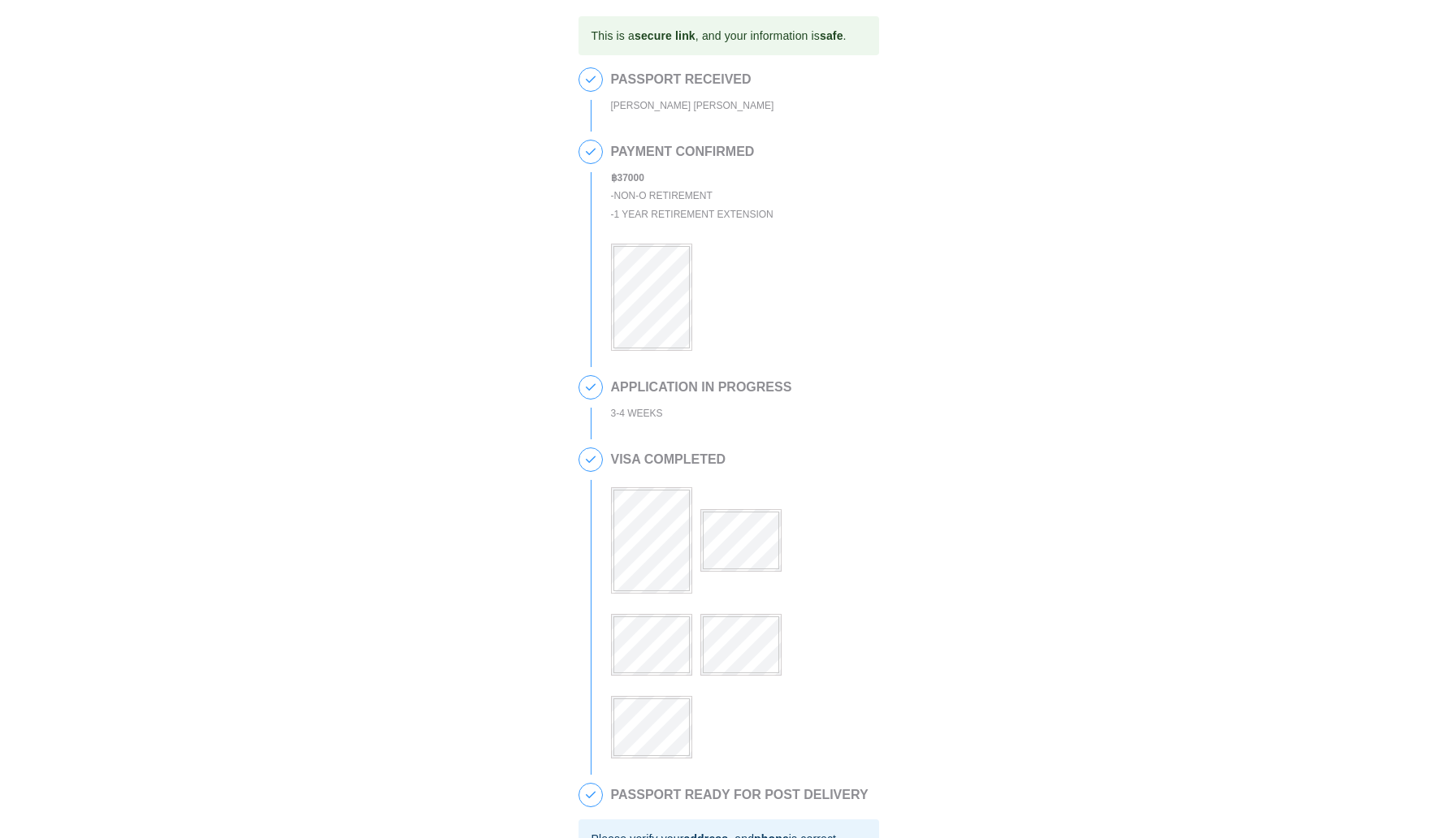
scroll to position [238, 0]
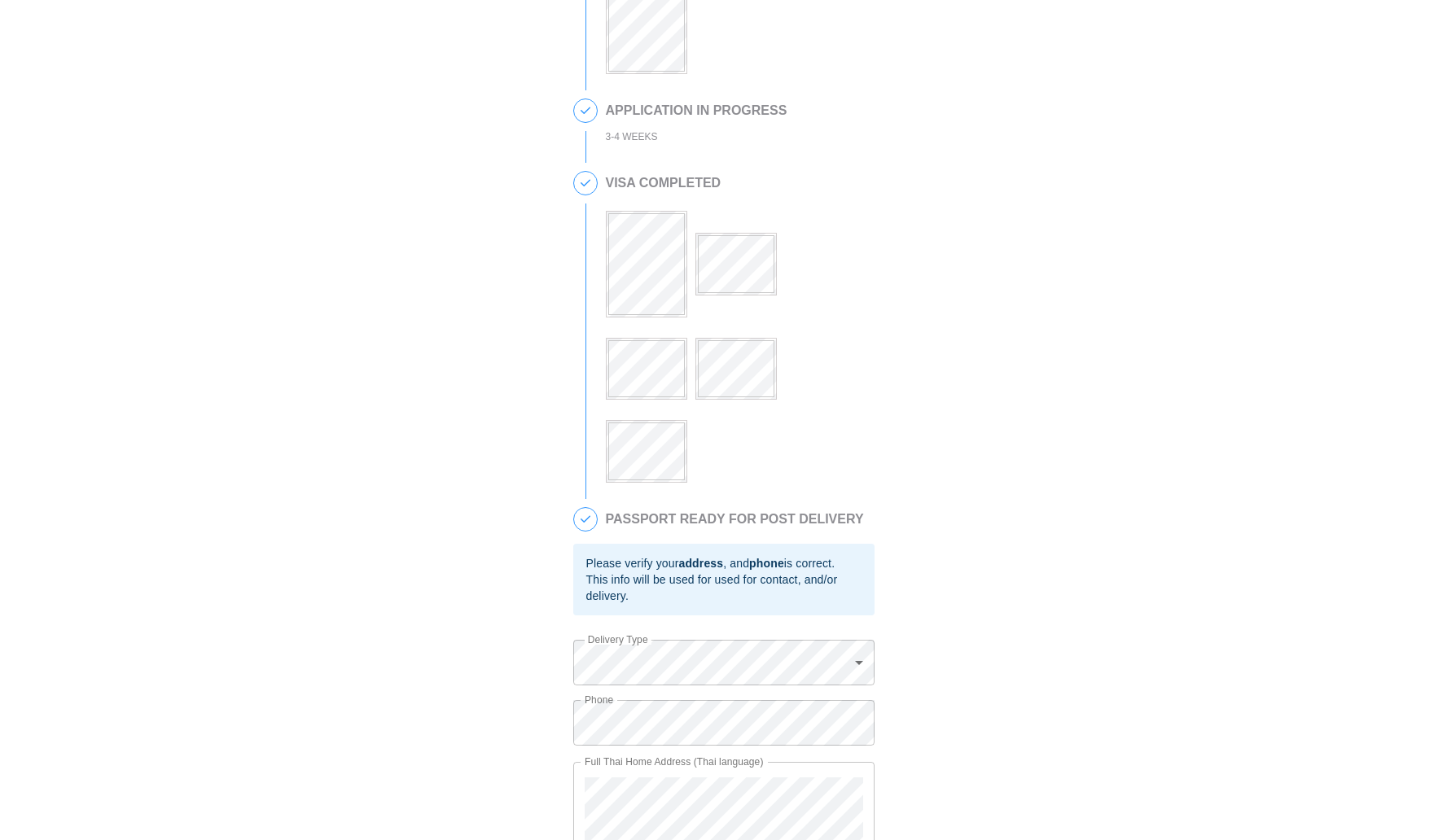
scroll to position [366, 0]
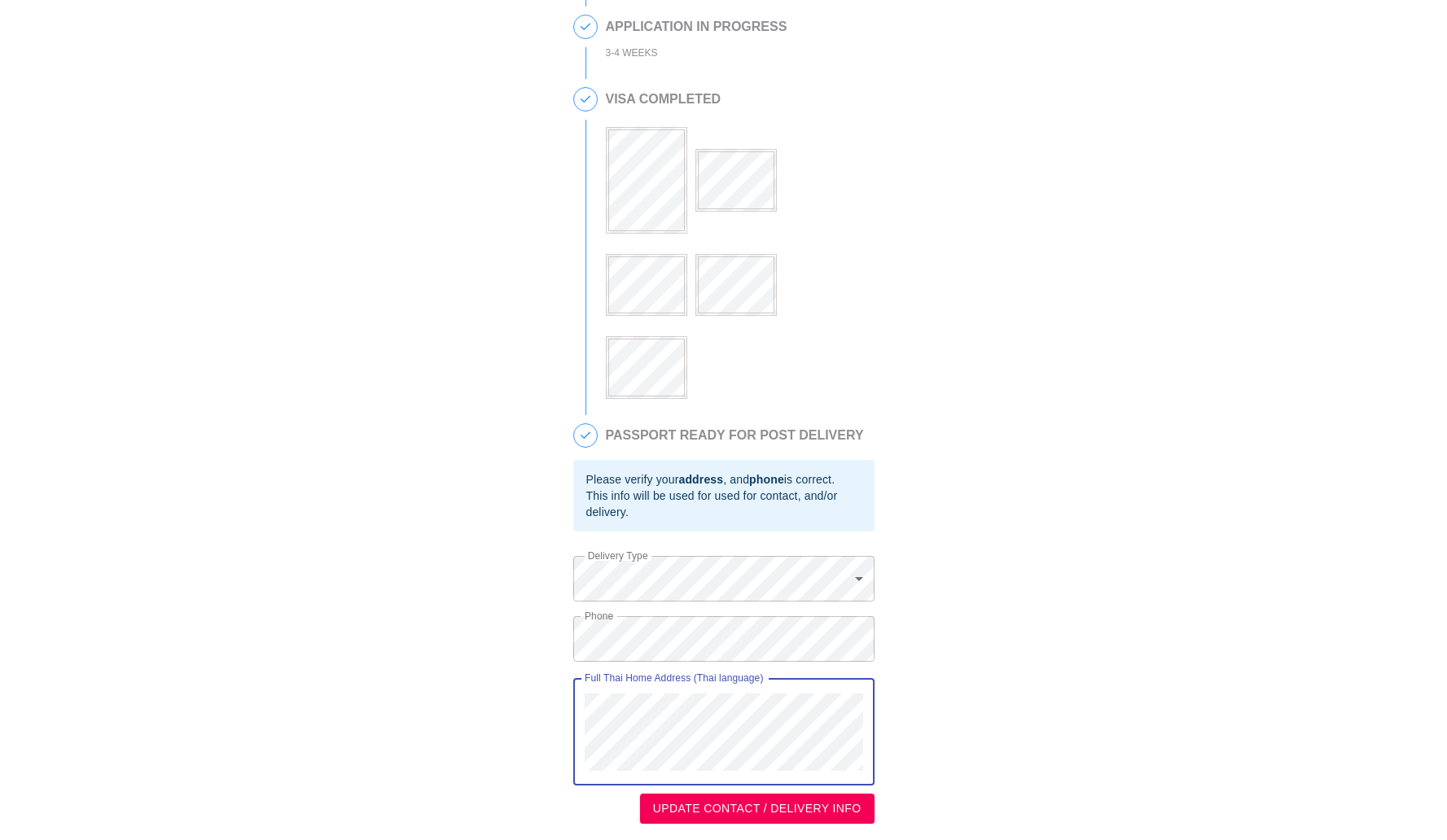
click at [567, 690] on div "This is a secure link , and your information is safe . 1 PASSPORT RECEIVED [PER…" at bounding box center [724, 240] width 1414 height 1169
